Goal: Obtain resource: Obtain resource

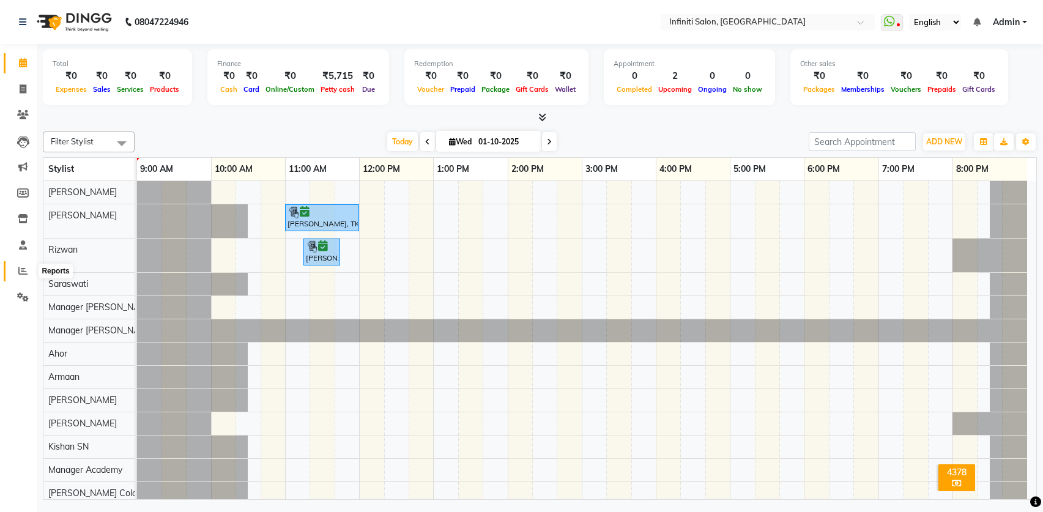
click at [21, 270] on icon at bounding box center [22, 270] width 9 height 9
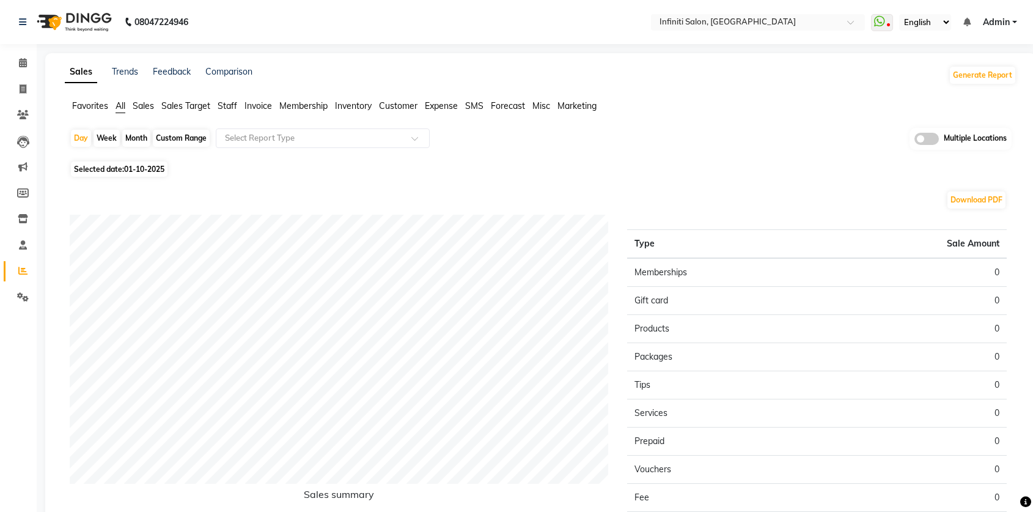
click at [157, 171] on span "01-10-2025" at bounding box center [144, 168] width 40 height 9
select select "10"
select select "2025"
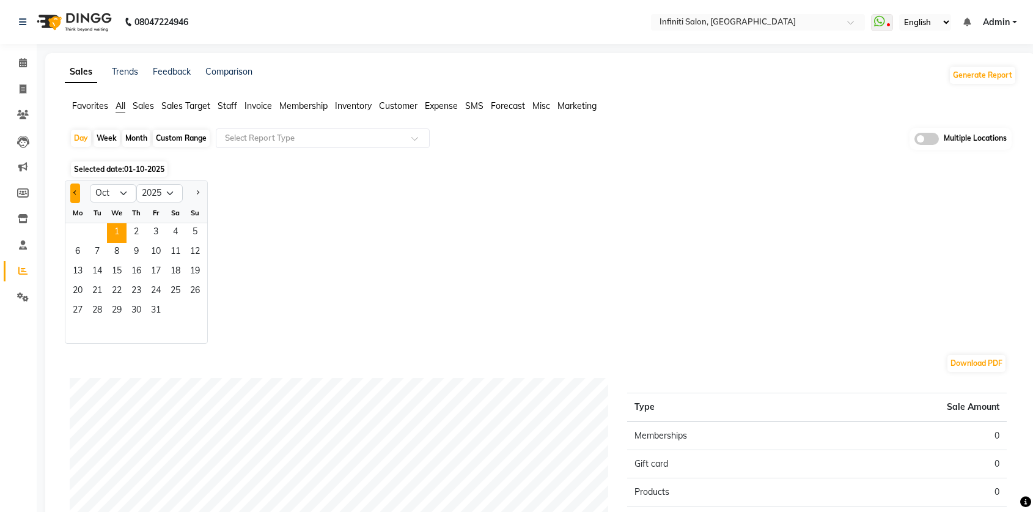
click at [73, 196] on button "Previous month" at bounding box center [75, 193] width 10 height 20
select select "9"
click at [97, 314] on span "30" at bounding box center [97, 311] width 20 height 20
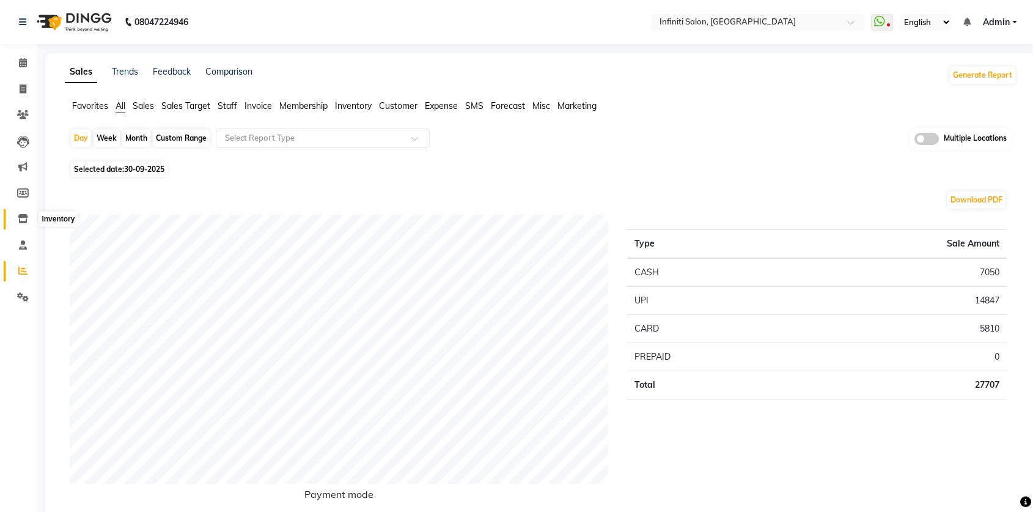
click at [18, 222] on icon at bounding box center [23, 218] width 10 height 9
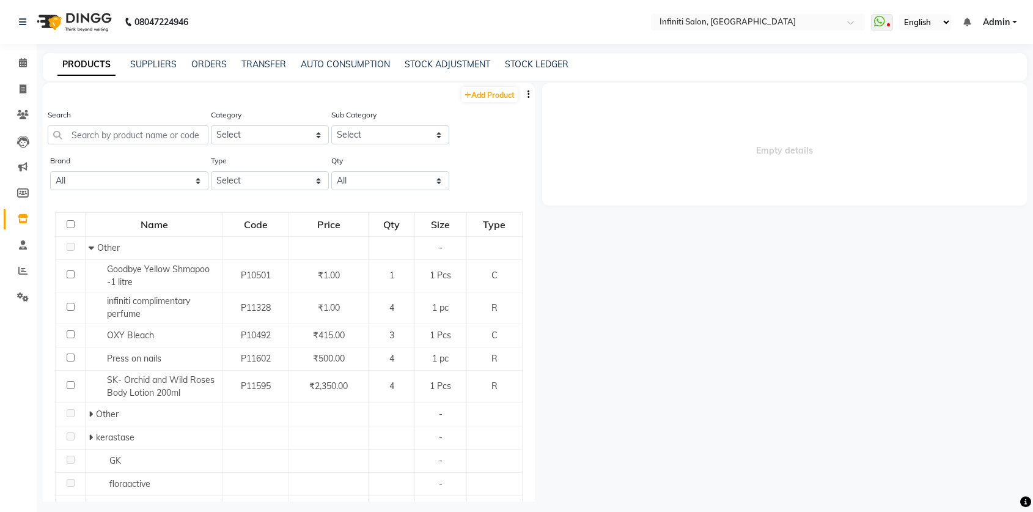
click at [523, 97] on button "button" at bounding box center [529, 94] width 12 height 13
click at [498, 105] on div "EXPORT" at bounding box center [482, 102] width 40 height 15
click at [735, 21] on input "text" at bounding box center [745, 23] width 177 height 12
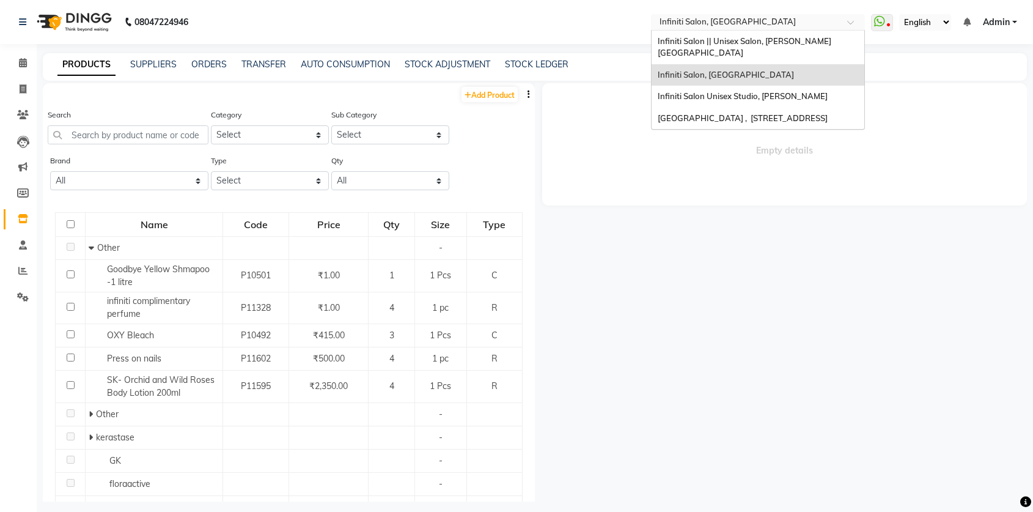
click at [735, 21] on input "text" at bounding box center [745, 23] width 177 height 12
click at [742, 90] on div "Infiniti Salon Unisex Studio, Devendra Nagar" at bounding box center [758, 97] width 213 height 22
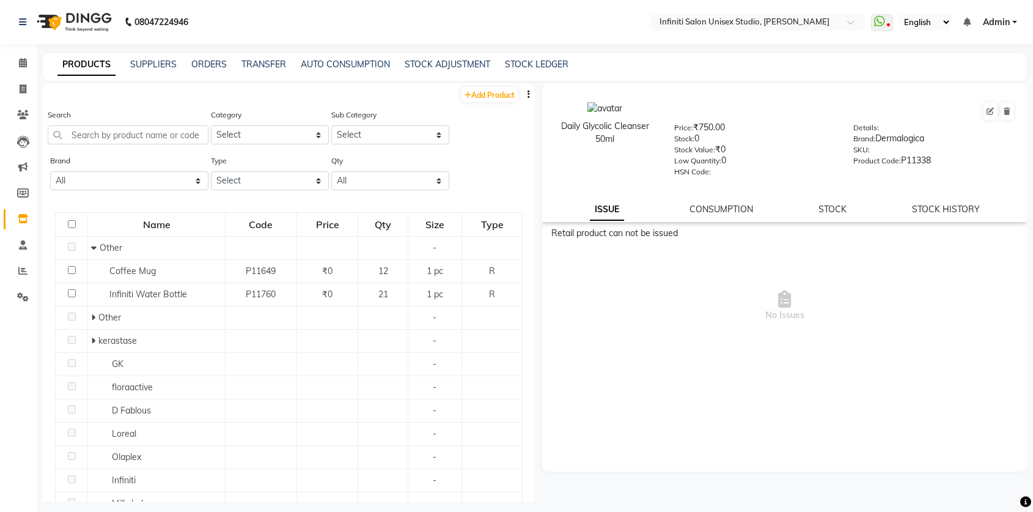
click at [523, 91] on button "button" at bounding box center [529, 94] width 12 height 13
click at [498, 100] on div "EXPORT" at bounding box center [482, 102] width 40 height 15
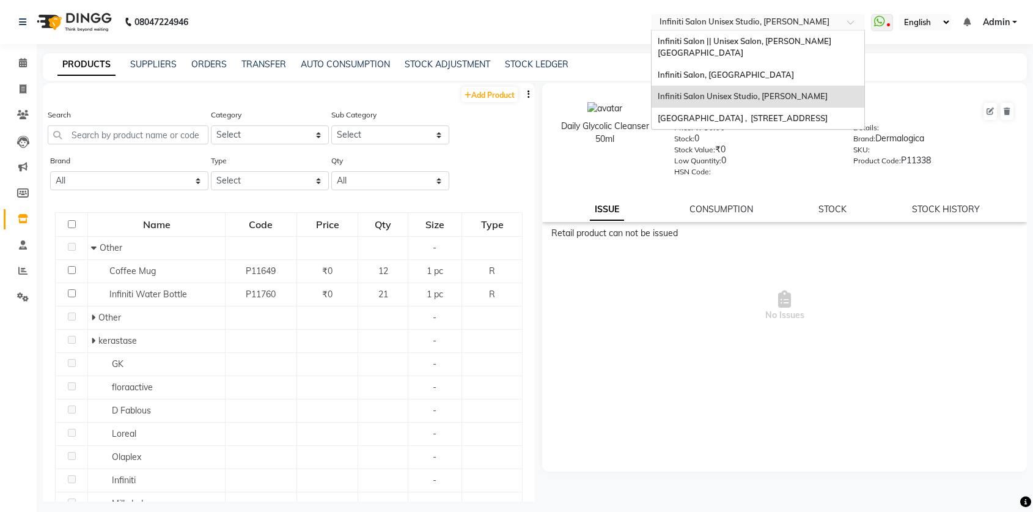
click at [795, 15] on div "Select Location × Infiniti Salon Unisex Studio, Devendra Nagar" at bounding box center [758, 22] width 214 height 17
click at [799, 40] on span "Infiniti Salon || Unisex Salon, Choubey Colony" at bounding box center [745, 47] width 174 height 22
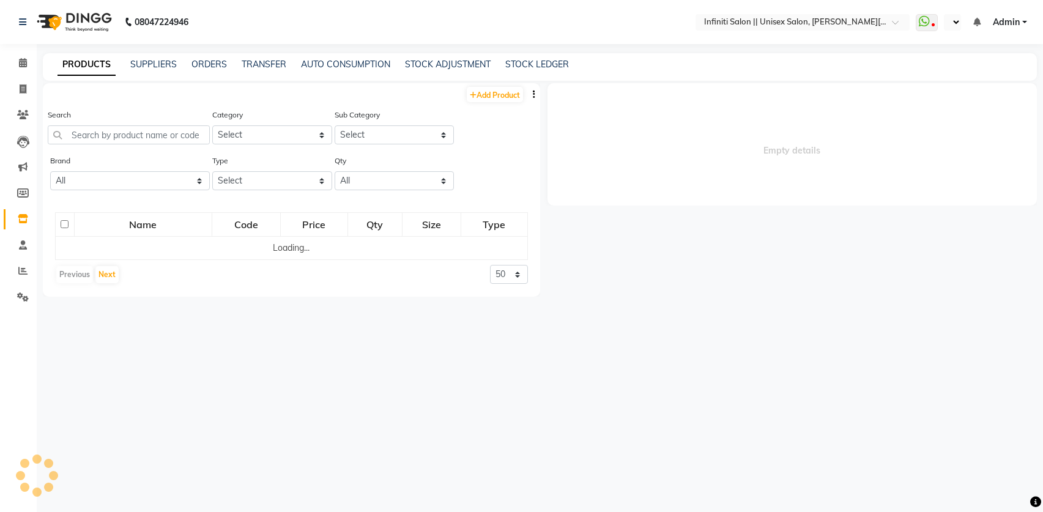
select select "en"
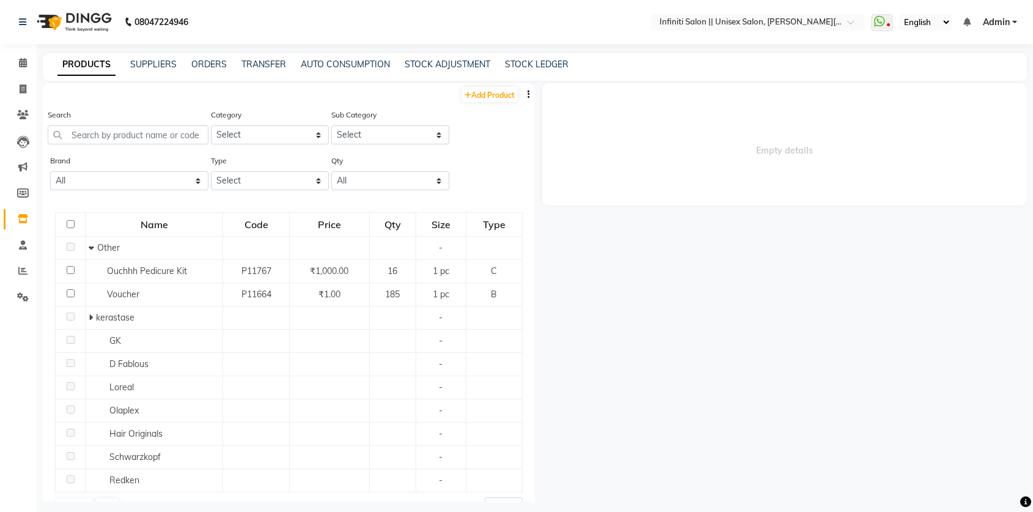
click at [528, 94] on icon "button" at bounding box center [529, 94] width 2 height 9
click at [504, 101] on div "IMPORT EXPORT" at bounding box center [481, 95] width 54 height 40
click at [528, 95] on icon "button" at bounding box center [529, 94] width 2 height 9
click at [489, 105] on div "EXPORT" at bounding box center [482, 102] width 40 height 15
click at [527, 64] on link "STOCK LEDGER" at bounding box center [537, 64] width 64 height 11
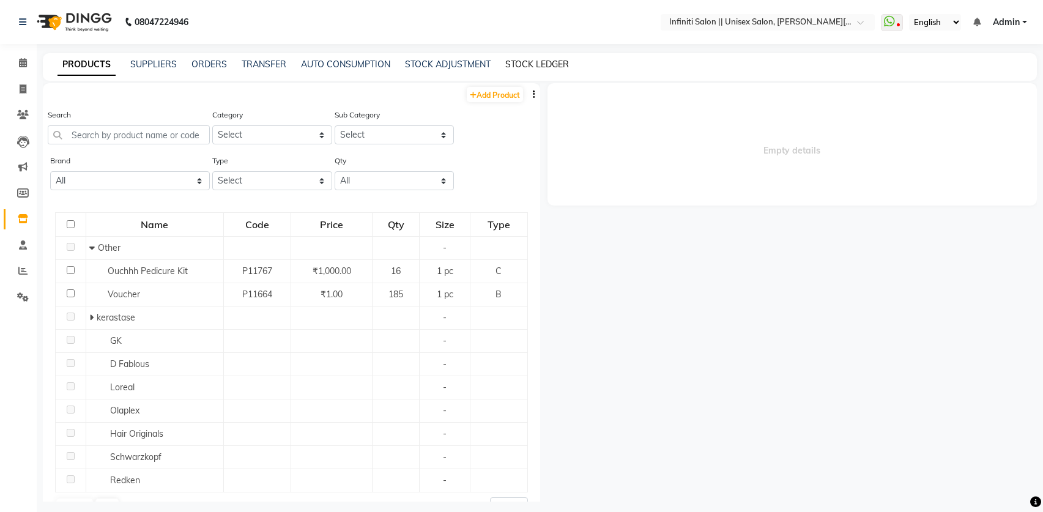
select select "all"
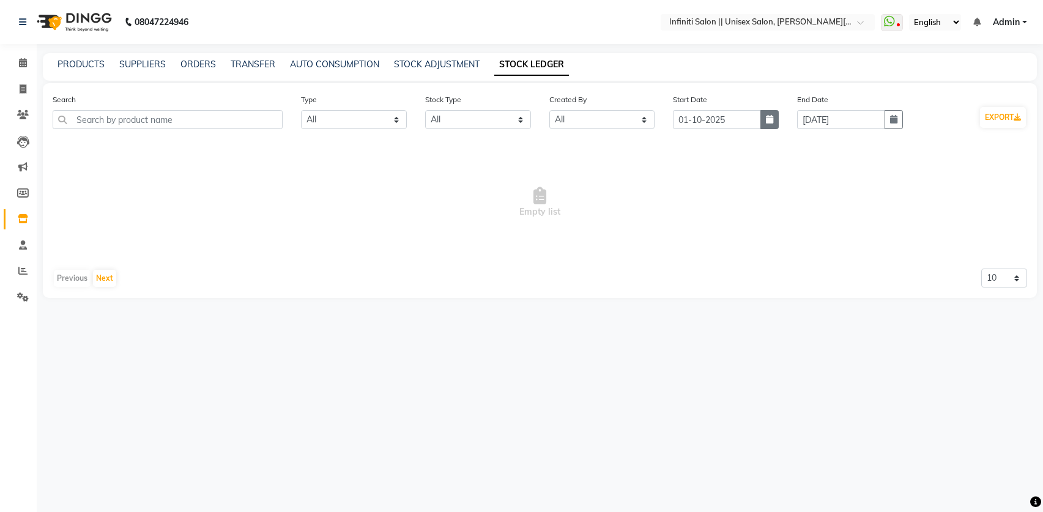
click at [769, 119] on icon "button" at bounding box center [769, 119] width 7 height 9
select select "10"
select select "2025"
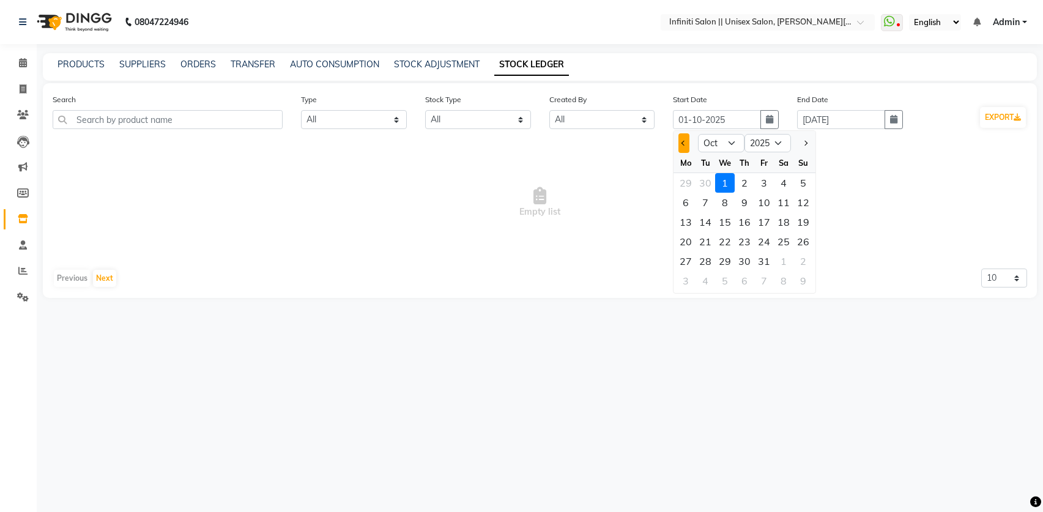
click at [685, 145] on button "Previous month" at bounding box center [683, 143] width 10 height 20
select select "9"
click at [688, 181] on div "1" at bounding box center [686, 183] width 20 height 20
type input "01-09-2025"
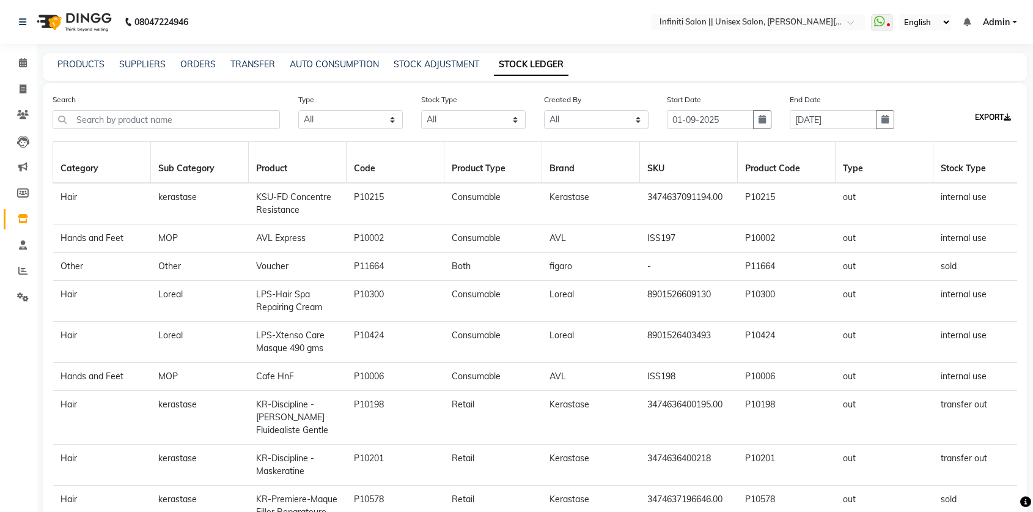
click at [989, 119] on button "EXPORT" at bounding box center [993, 117] width 46 height 21
click at [717, 18] on input "text" at bounding box center [745, 23] width 177 height 12
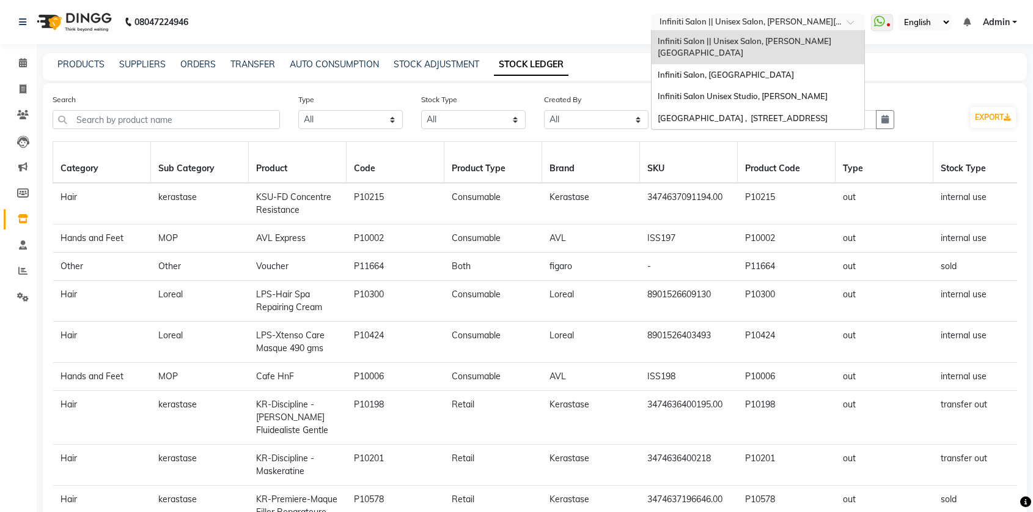
click at [717, 18] on input "text" at bounding box center [745, 23] width 177 height 12
click at [723, 91] on span "Infiniti Salon Unisex Studio, Devendra Nagar" at bounding box center [743, 96] width 170 height 10
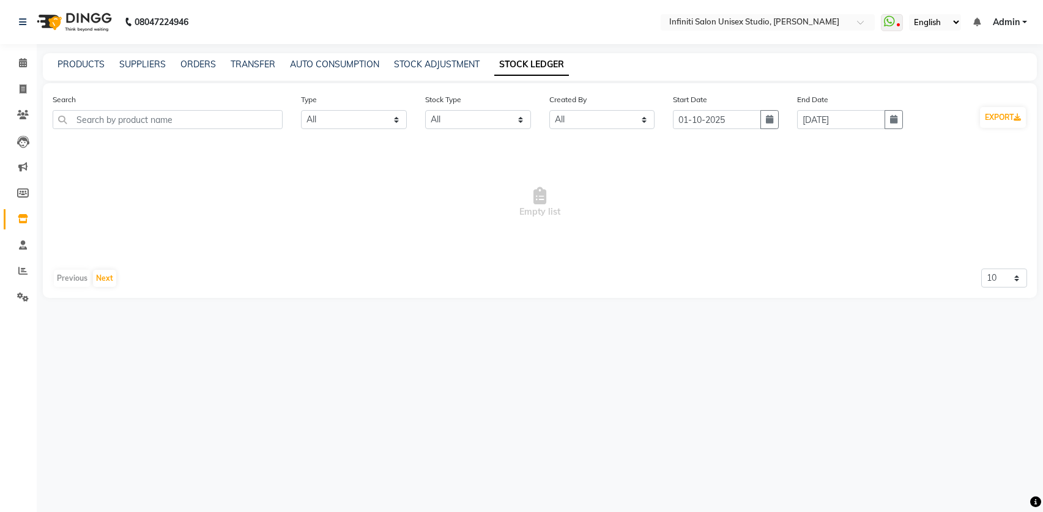
select select "all"
click at [763, 119] on button "button" at bounding box center [769, 119] width 18 height 19
select select "10"
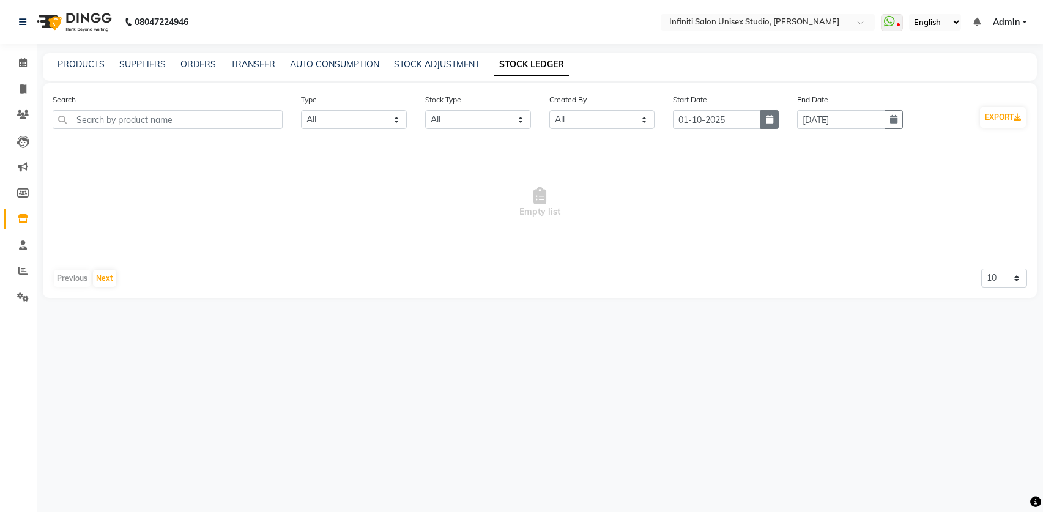
select select "2025"
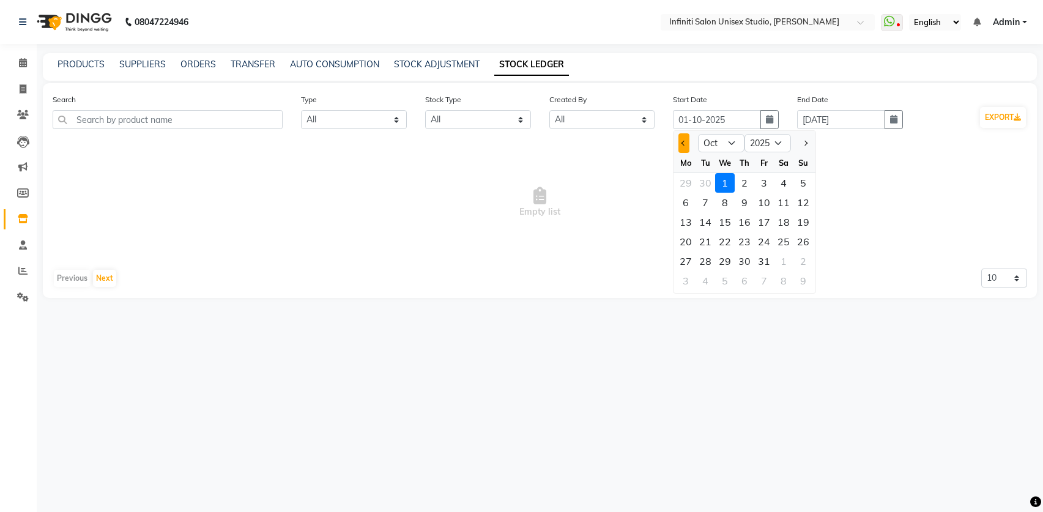
click at [684, 142] on span "Previous month" at bounding box center [683, 143] width 5 height 5
select select "9"
click at [689, 182] on div "1" at bounding box center [686, 183] width 20 height 20
type input "01-09-2025"
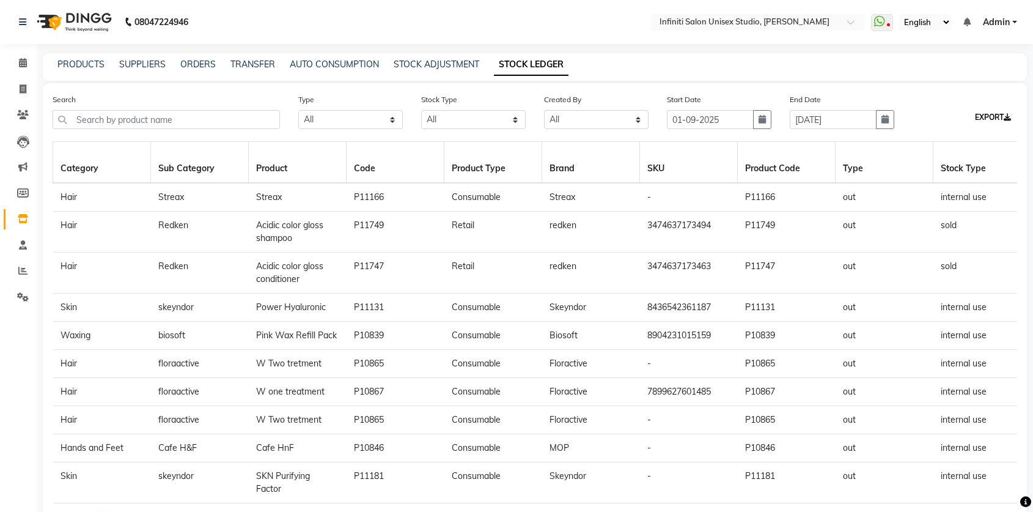
click at [981, 116] on button "EXPORT" at bounding box center [993, 117] width 46 height 21
click at [759, 24] on input "text" at bounding box center [745, 23] width 177 height 12
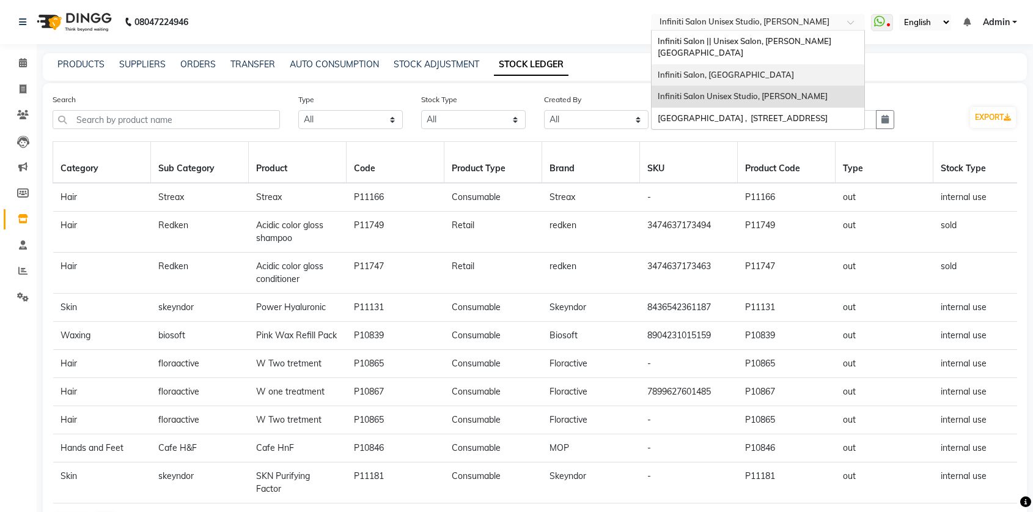
click at [764, 70] on span "Infiniti Salon, [GEOGRAPHIC_DATA]" at bounding box center [726, 75] width 136 height 10
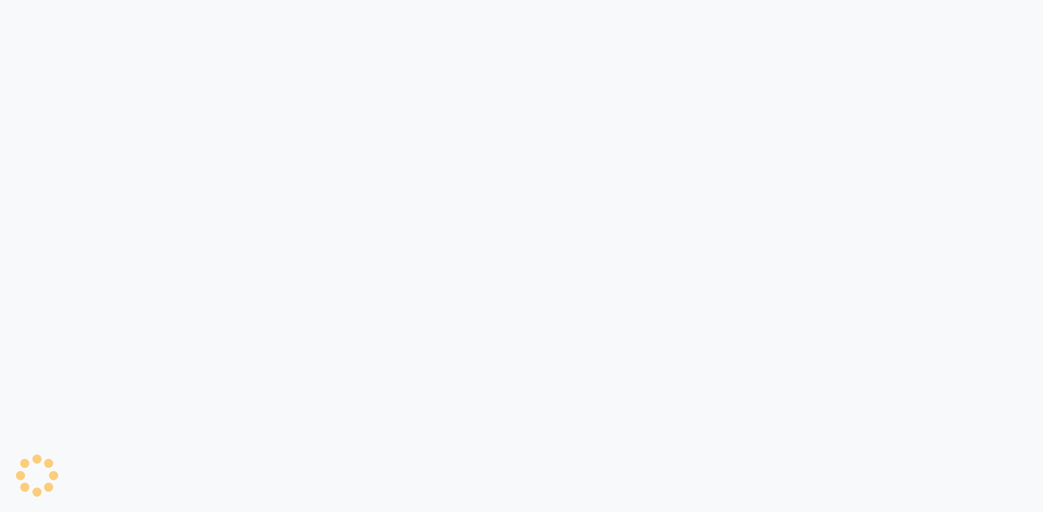
select select "all"
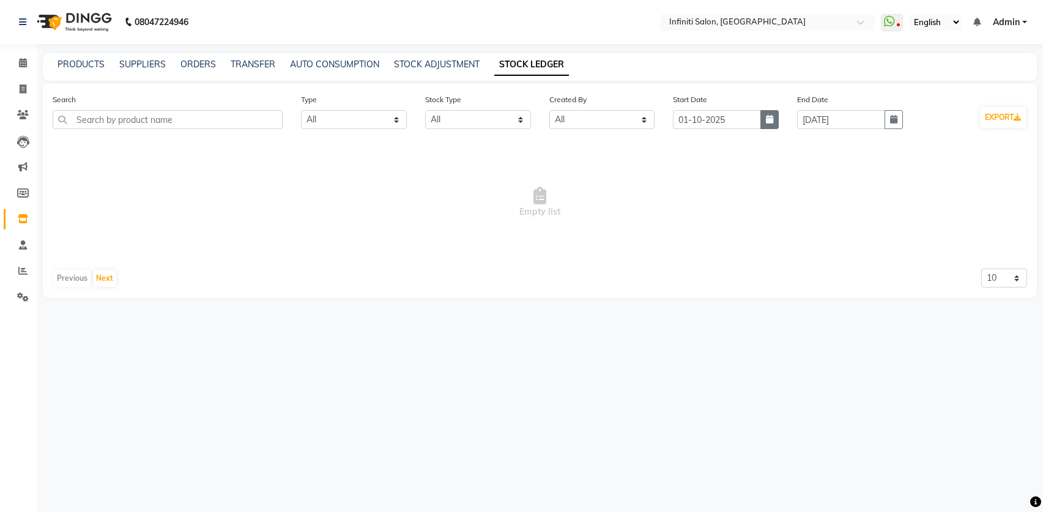
click at [770, 121] on icon "button" at bounding box center [769, 119] width 7 height 9
select select "10"
select select "2025"
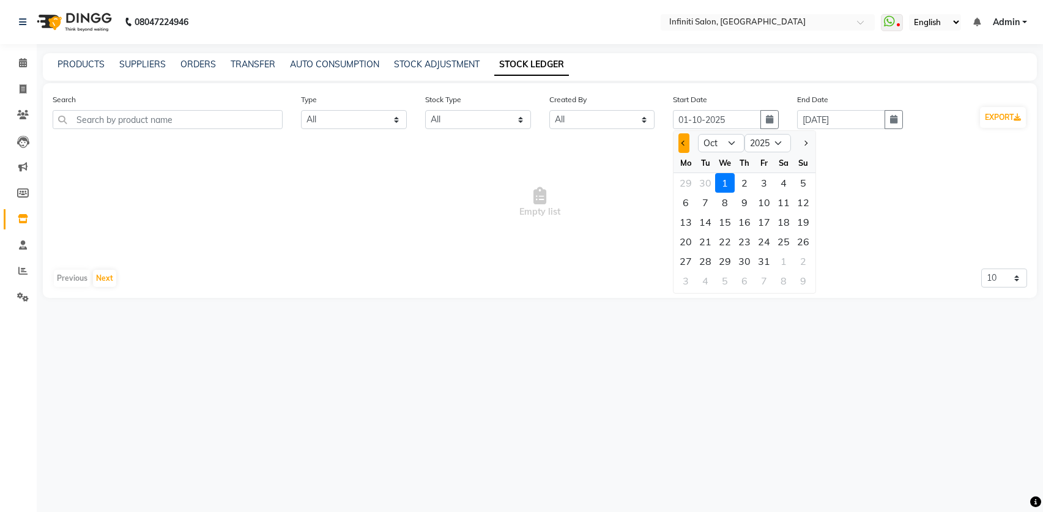
click at [682, 147] on button "Previous month" at bounding box center [683, 143] width 10 height 20
select select "9"
click at [685, 179] on div "1" at bounding box center [686, 183] width 20 height 20
type input "01-09-2025"
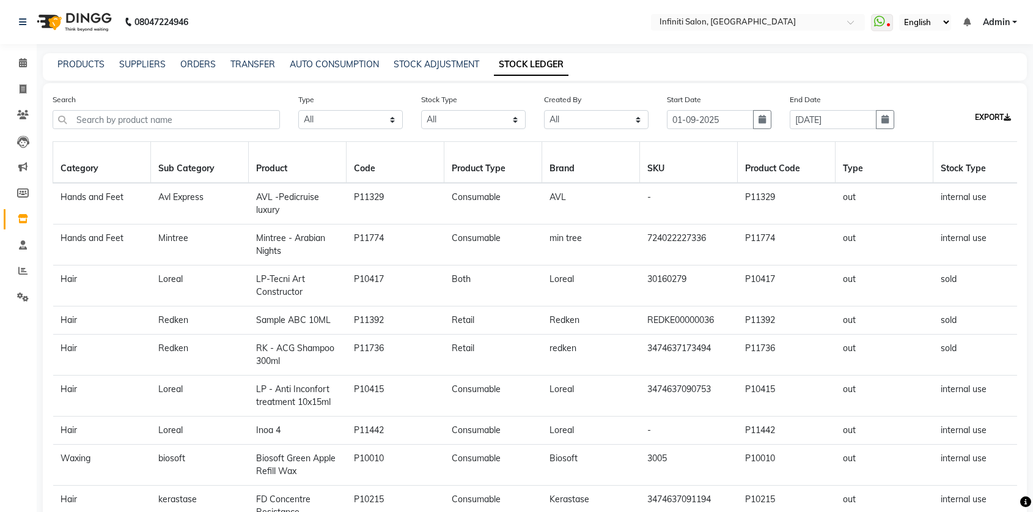
click at [986, 120] on button "EXPORT" at bounding box center [993, 117] width 46 height 21
click at [25, 60] on icon at bounding box center [23, 62] width 8 height 9
